Goal: Task Accomplishment & Management: Manage account settings

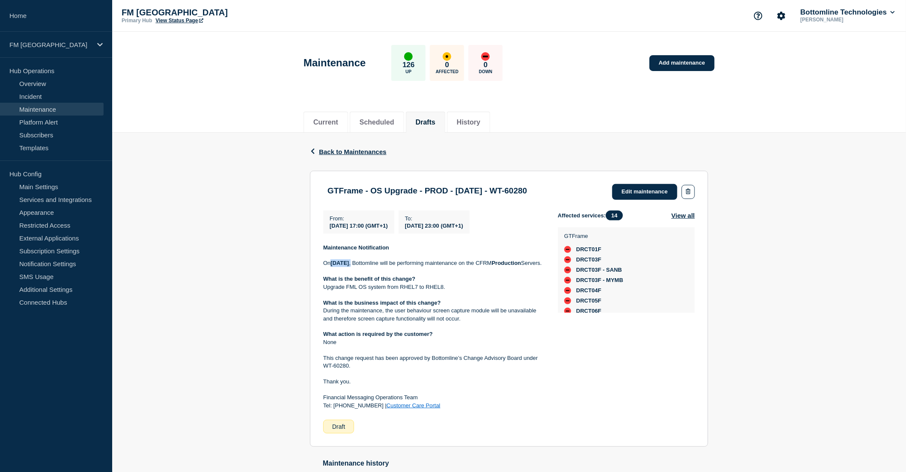
drag, startPoint x: 332, startPoint y: 262, endPoint x: 384, endPoint y: 265, distance: 52.7
click at [384, 265] on p "On Sunday 6th of April , Bottomline will be performing maintenance on the CFRM …" at bounding box center [433, 263] width 221 height 8
drag, startPoint x: 447, startPoint y: 294, endPoint x: 319, endPoint y: 258, distance: 132.9
click at [319, 258] on section "GTFrame - OS Upgrade - PROD - 18/OCT/2025 - WT-60280 Edit maintenance From : 20…" at bounding box center [509, 309] width 398 height 277
drag, startPoint x: 350, startPoint y: 227, endPoint x: 517, endPoint y: 228, distance: 166.9
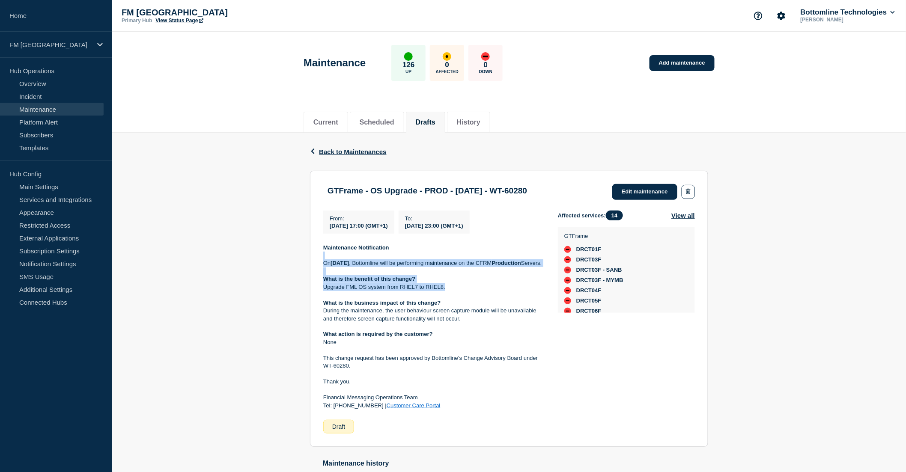
click at [517, 228] on div "From : 2025-10-18 17:00 (GMT+1) To : 2025-10-18 23:00 (GMT+1)" at bounding box center [440, 222] width 235 height 23
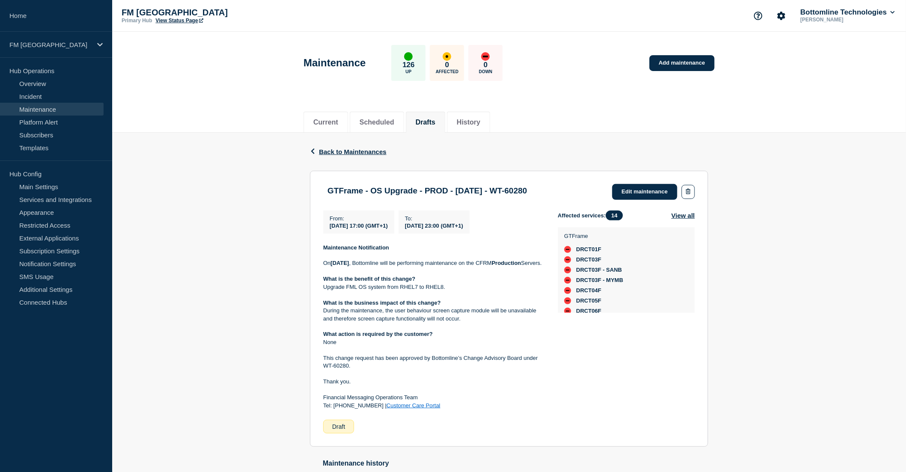
click at [240, 62] on header "Maintenance 126 Up 0 Affected 0 Down Add maintenance" at bounding box center [509, 67] width 794 height 71
drag, startPoint x: 589, startPoint y: 245, endPoint x: 557, endPoint y: 293, distance: 58.1
click at [588, 308] on div "GTFrame DRCT01F DRCT03F DRCT03F - SANB DRCT03F - MYMB DRCT04F DRCT05F DRCT06F F…" at bounding box center [626, 227] width 137 height 164
click at [208, 252] on div "Back Back to Maintenances GTFrame - OS Upgrade - PROD - 18/OCT/2025 - WT-60280 …" at bounding box center [509, 326] width 794 height 387
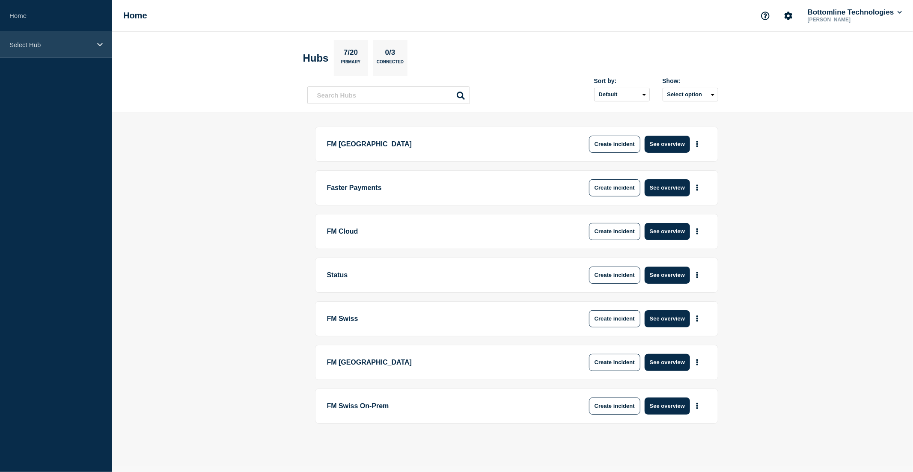
click at [29, 47] on p "Select Hub" at bounding box center [50, 44] width 82 height 7
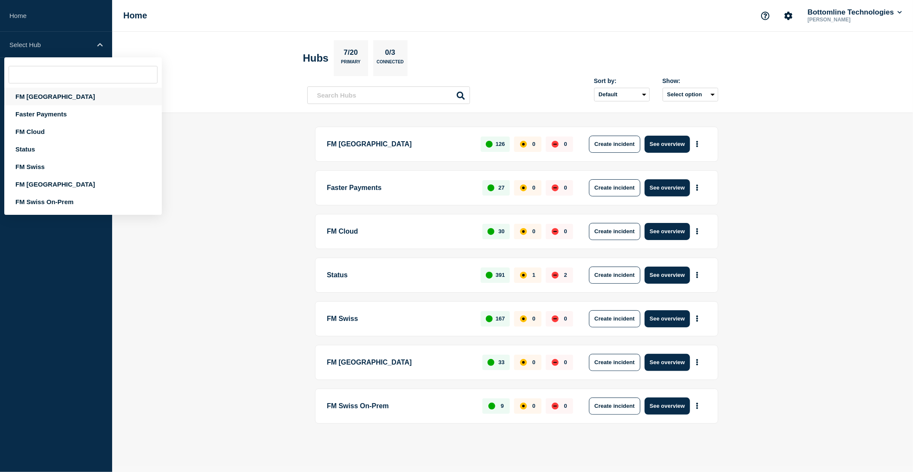
click at [43, 96] on div "FM [GEOGRAPHIC_DATA]" at bounding box center [83, 97] width 158 height 18
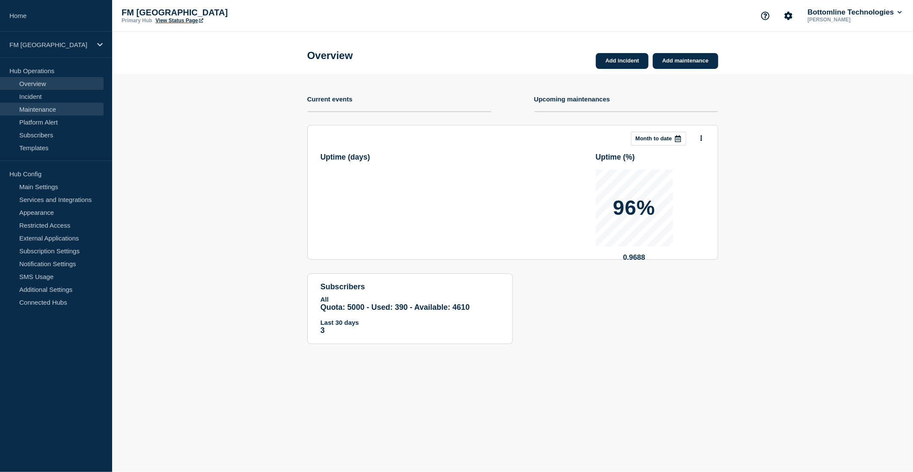
click at [50, 108] on link "Maintenance" at bounding box center [52, 109] width 104 height 13
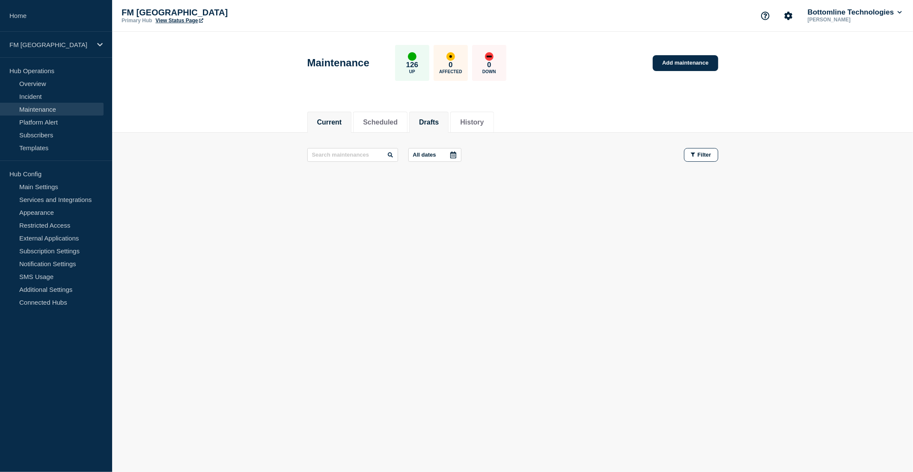
click at [439, 122] on button "Drafts" at bounding box center [429, 123] width 20 height 8
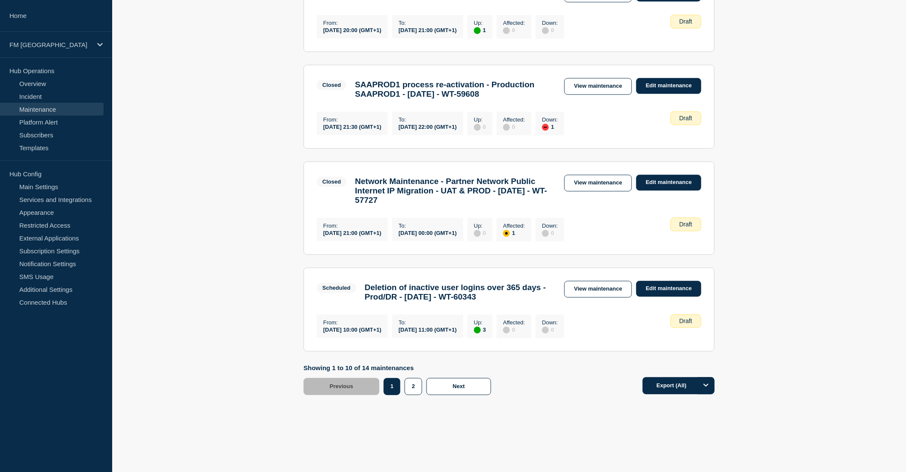
scroll to position [833, 0]
click at [416, 387] on button "2" at bounding box center [413, 386] width 18 height 17
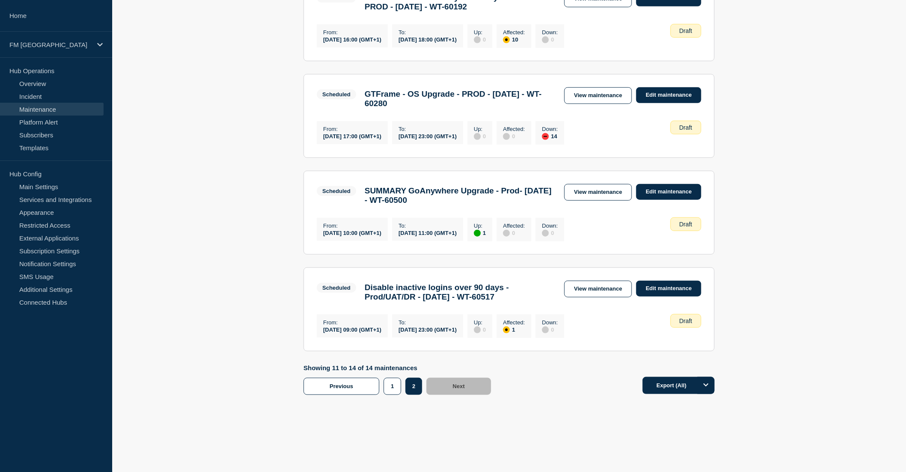
scroll to position [183, 0]
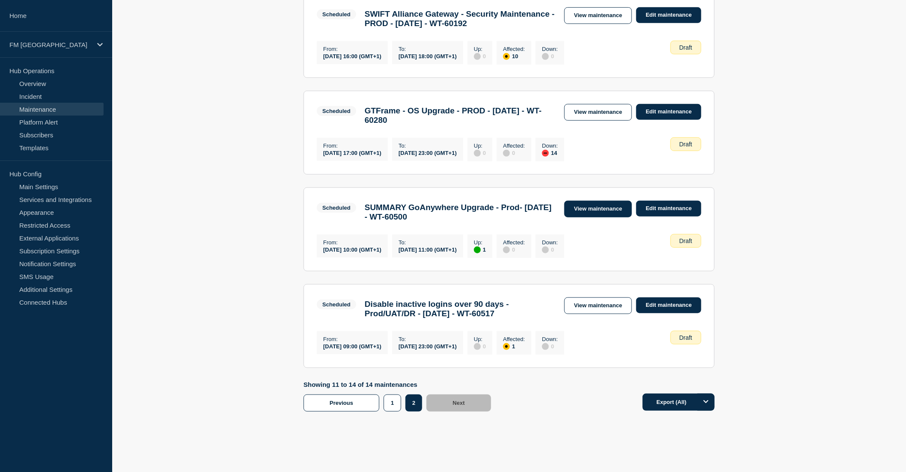
drag, startPoint x: 577, startPoint y: 232, endPoint x: 571, endPoint y: 233, distance: 6.0
click at [577, 217] on link "View maintenance" at bounding box center [598, 209] width 68 height 17
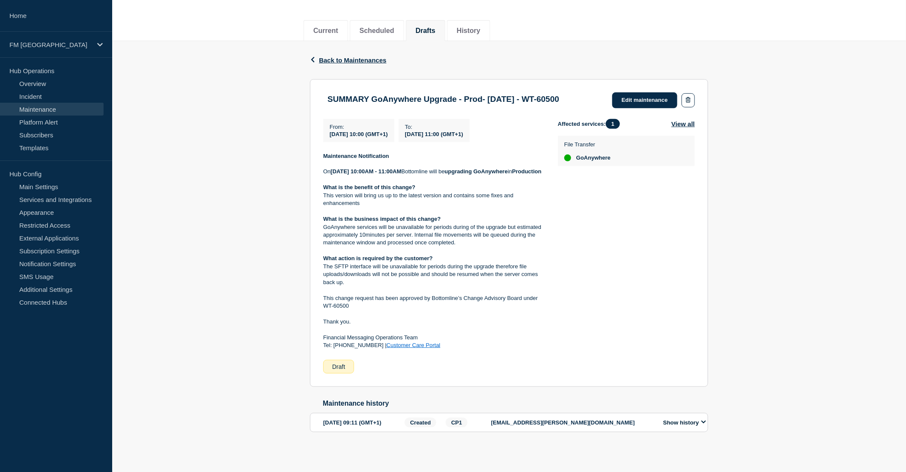
scroll to position [118, 0]
click at [645, 92] on link "Edit maintenance" at bounding box center [644, 100] width 65 height 16
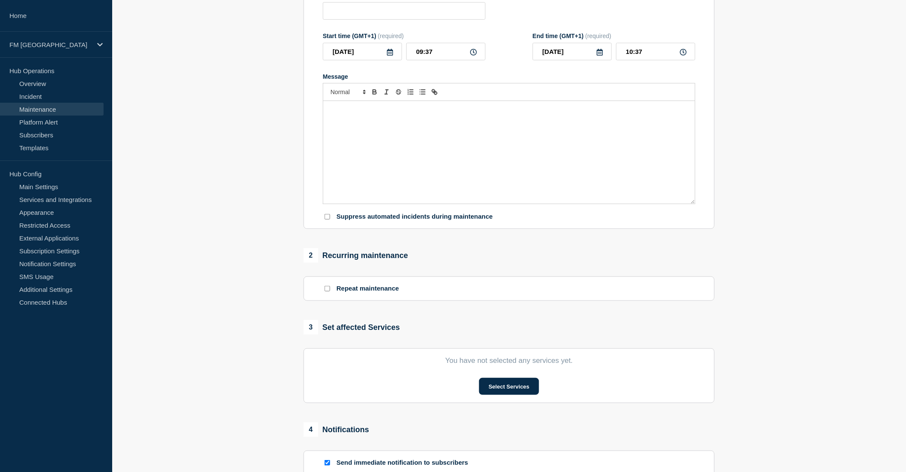
type input "SUMMARY GoAnywhere Upgrade - Prod- [DATE] - WT-60500"
type input "[DATE]"
type input "10:00"
type input "[DATE]"
type input "11:00"
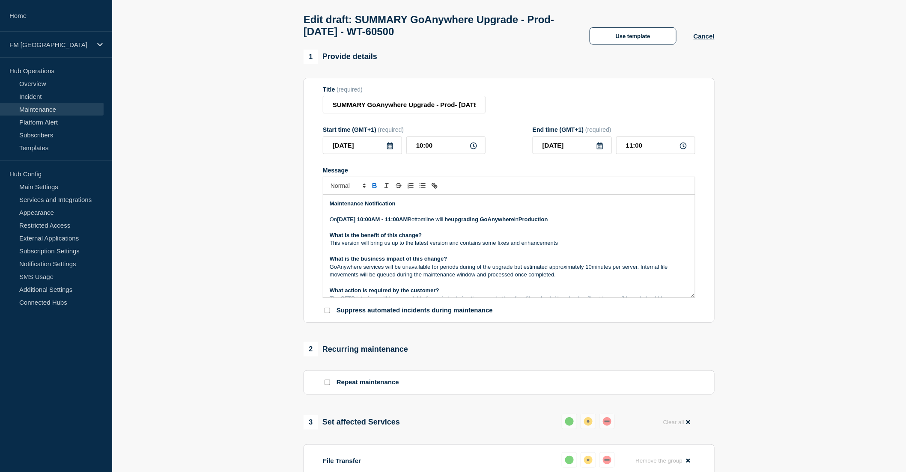
scroll to position [23, 0]
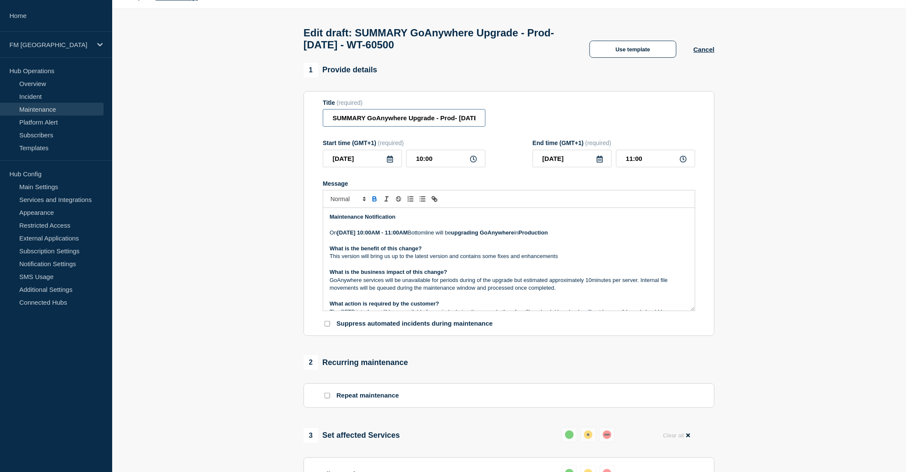
click at [455, 123] on input "SUMMARY GoAnywhere Upgrade - Prod- [DATE] - WT-60500" at bounding box center [404, 118] width 163 height 18
click at [372, 126] on input "SUMMARY GoAnywhere Upgrade - PROD - [DATE] - WT-60500" at bounding box center [404, 118] width 163 height 18
click at [352, 122] on input "SUMMARY GoAnywhere Upgrade - PROD - [DATE] - WT-60500" at bounding box center [404, 118] width 163 height 18
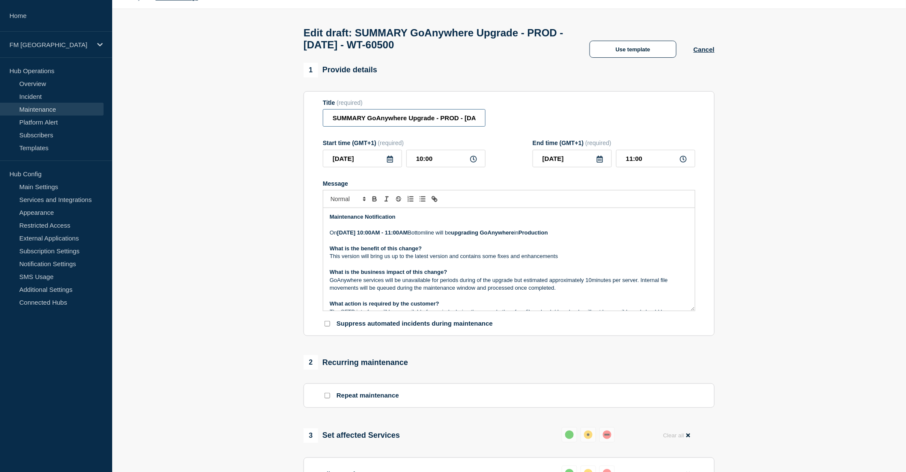
drag, startPoint x: 356, startPoint y: 123, endPoint x: 309, endPoint y: 125, distance: 47.6
click at [309, 125] on section "Title (required) SUMMARY GoAnywhere Upgrade - PROD - [DATE] - WT-60500 Start ti…" at bounding box center [508, 213] width 411 height 245
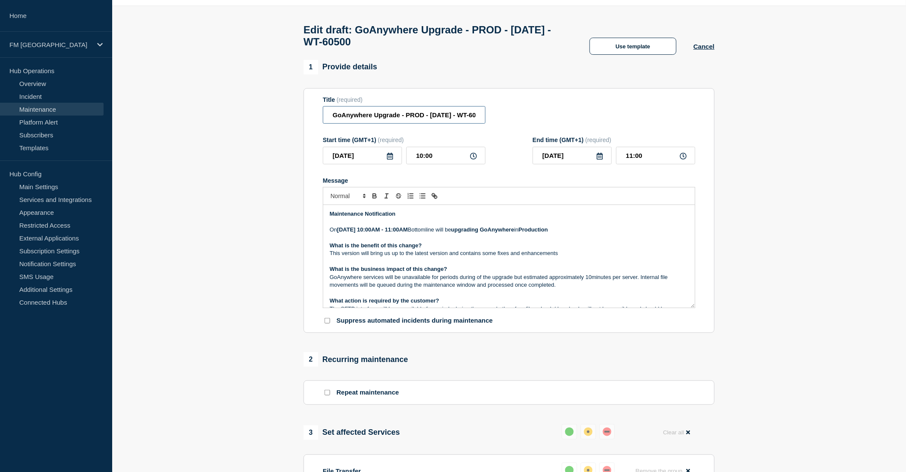
scroll to position [292, 0]
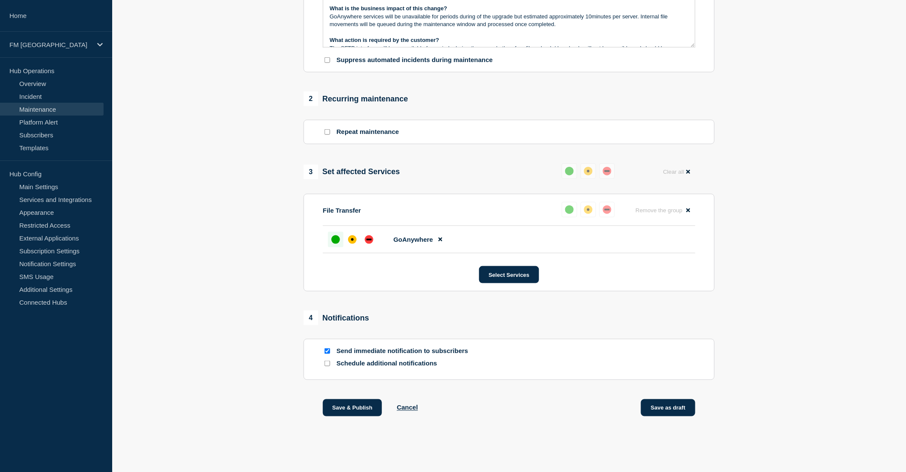
type input "GoAnywhere Upgrade - PROD - [DATE] - WT-60500"
click at [666, 410] on button "Save as draft" at bounding box center [668, 407] width 54 height 17
